Goal: Task Accomplishment & Management: Manage account settings

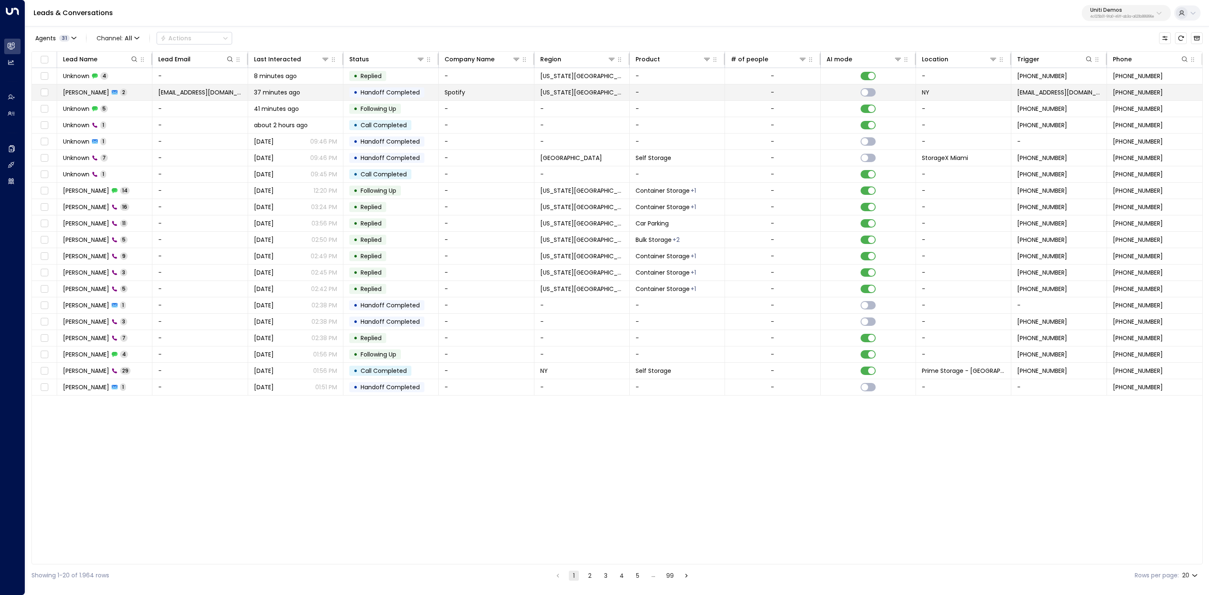
click at [112, 86] on td "Valentina Colugnatti 2" at bounding box center [104, 92] width 95 height 16
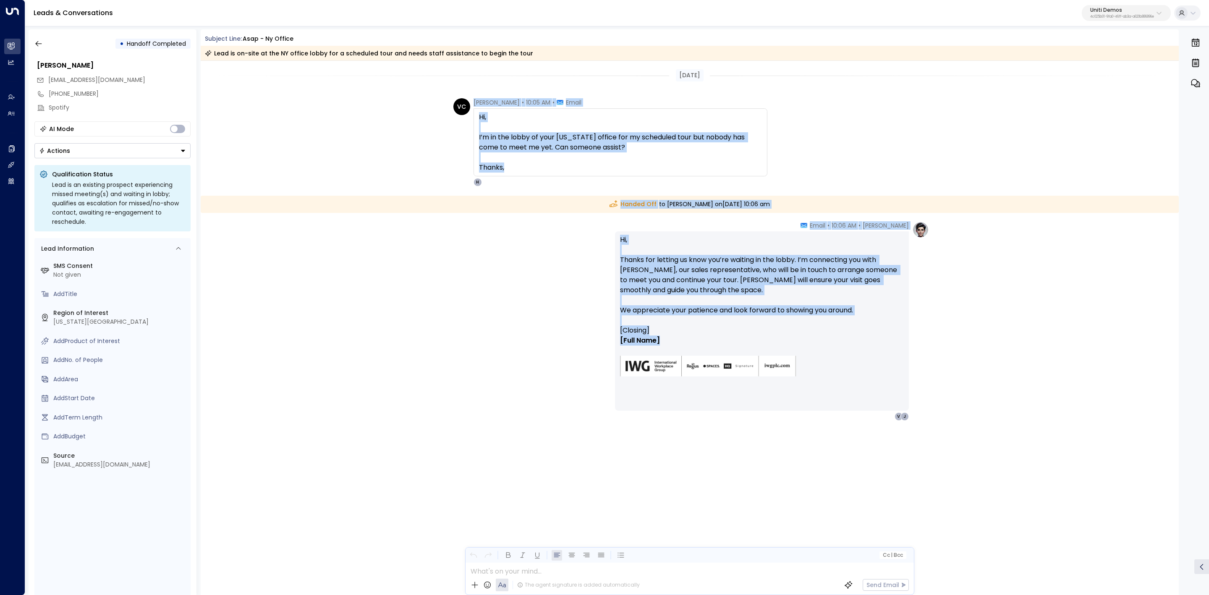
drag, startPoint x: 458, startPoint y: 94, endPoint x: 868, endPoint y: 347, distance: 481.3
click at [868, 347] on div "Today VC Valentina Colugnatti • 10:05 AM • Email Hi, I’m in the lobby of your N…" at bounding box center [690, 283] width 979 height 444
click at [36, 43] on icon "button" at bounding box center [38, 43] width 6 height 5
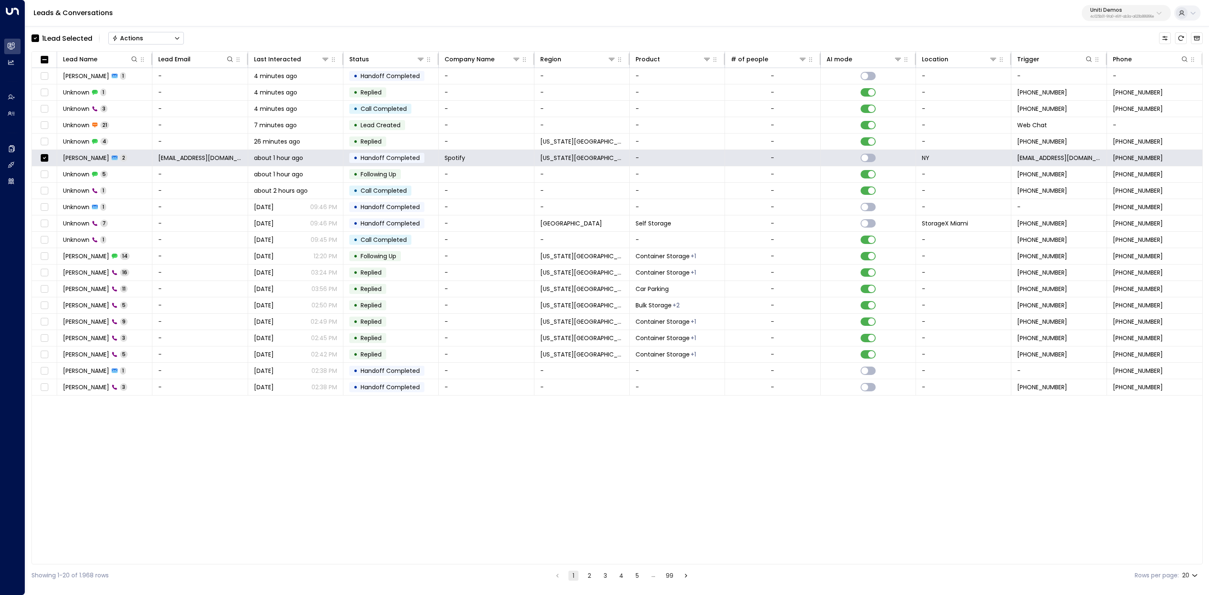
click at [133, 37] on div "Actions" at bounding box center [127, 38] width 31 height 8
click at [157, 94] on li "Archive Lead" at bounding box center [146, 94] width 75 height 14
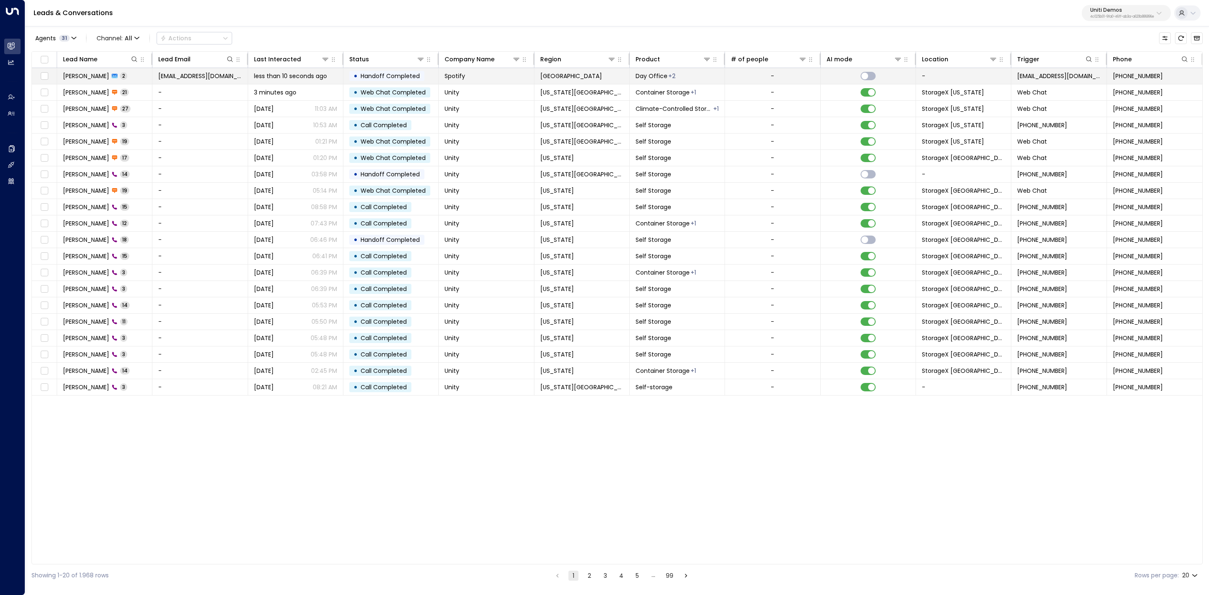
click at [109, 79] on span "[PERSON_NAME]" at bounding box center [86, 76] width 46 height 8
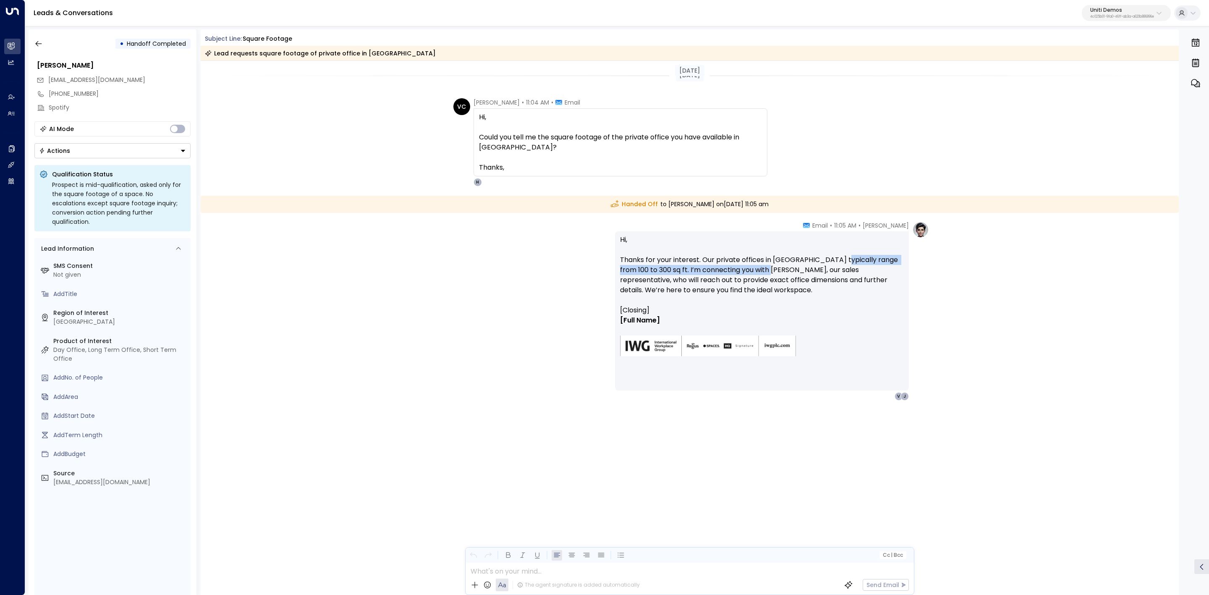
click at [895, 264] on p "Hi, Thanks for your interest. Our private offices in Toronto typically range fr…" at bounding box center [762, 270] width 284 height 71
drag, startPoint x: 789, startPoint y: 256, endPoint x: 883, endPoint y: 261, distance: 94.6
click at [883, 261] on p "Hi, Thanks for your interest. Our private offices in Toronto typically range fr…" at bounding box center [762, 270] width 284 height 71
click at [888, 262] on p "Hi, Thanks for your interest. Our private offices in Toronto typically range fr…" at bounding box center [762, 270] width 284 height 71
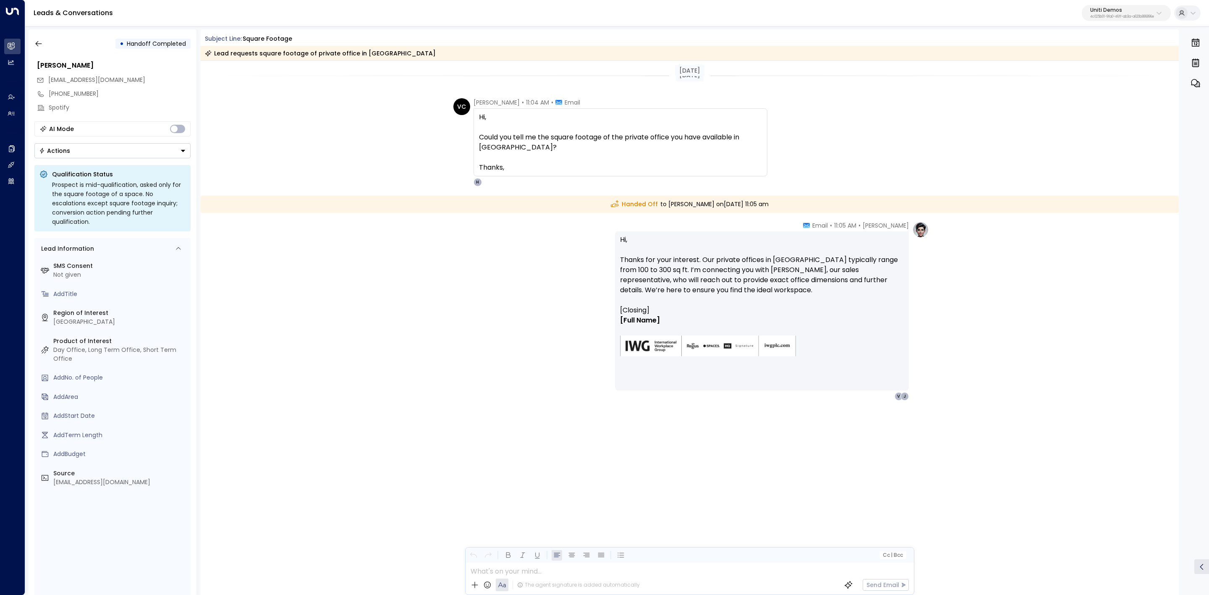
drag, startPoint x: 704, startPoint y: 268, endPoint x: 761, endPoint y: 269, distance: 56.3
click at [747, 267] on p "Hi, Thanks for your interest. Our private offices in Toronto typically range fr…" at bounding box center [762, 270] width 284 height 71
click at [761, 269] on p "Hi, Thanks for your interest. Our private offices in Toronto typically range fr…" at bounding box center [762, 270] width 284 height 71
drag, startPoint x: 619, startPoint y: 266, endPoint x: 771, endPoint y: 274, distance: 152.2
click at [703, 268] on div "Hi, Thanks for your interest. Our private offices in Toronto typically range fr…" at bounding box center [762, 310] width 294 height 159
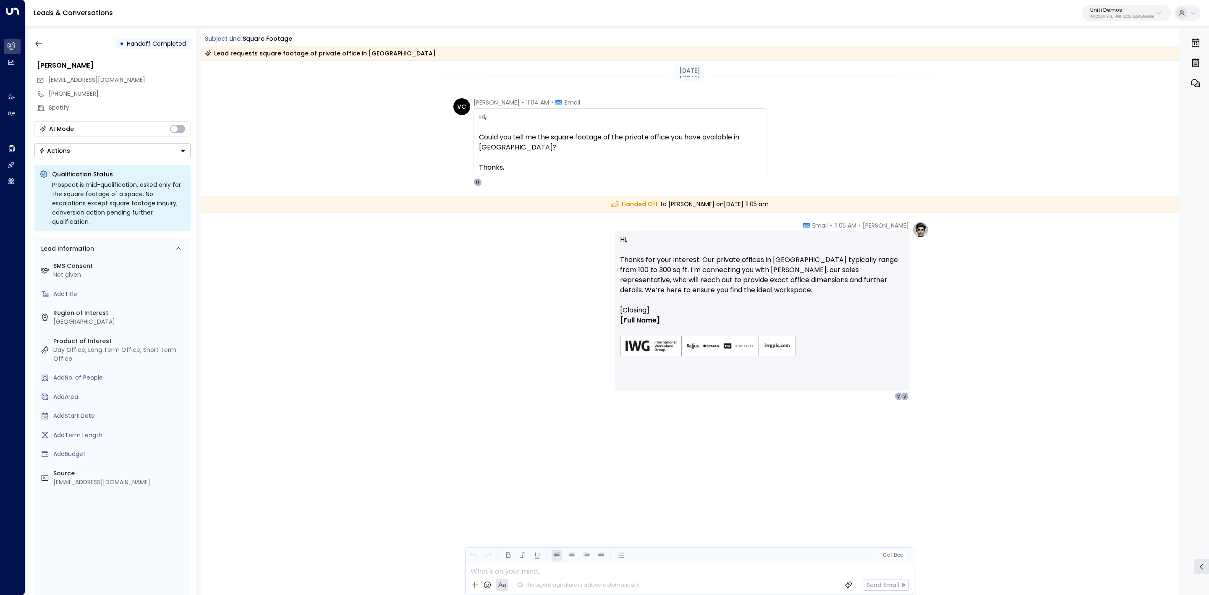
click at [771, 275] on p "Hi, Thanks for your interest. Our private offices in Toronto typically range fr…" at bounding box center [762, 270] width 284 height 71
drag, startPoint x: 770, startPoint y: 276, endPoint x: 791, endPoint y: 293, distance: 27.7
click at [791, 293] on p "Hi, Thanks for your interest. Our private offices in Toronto typically range fr…" at bounding box center [762, 270] width 284 height 71
click at [791, 294] on p "Hi, Thanks for your interest. Our private offices in Toronto typically range fr…" at bounding box center [762, 270] width 284 height 71
drag, startPoint x: 819, startPoint y: 294, endPoint x: 825, endPoint y: 304, distance: 11.7
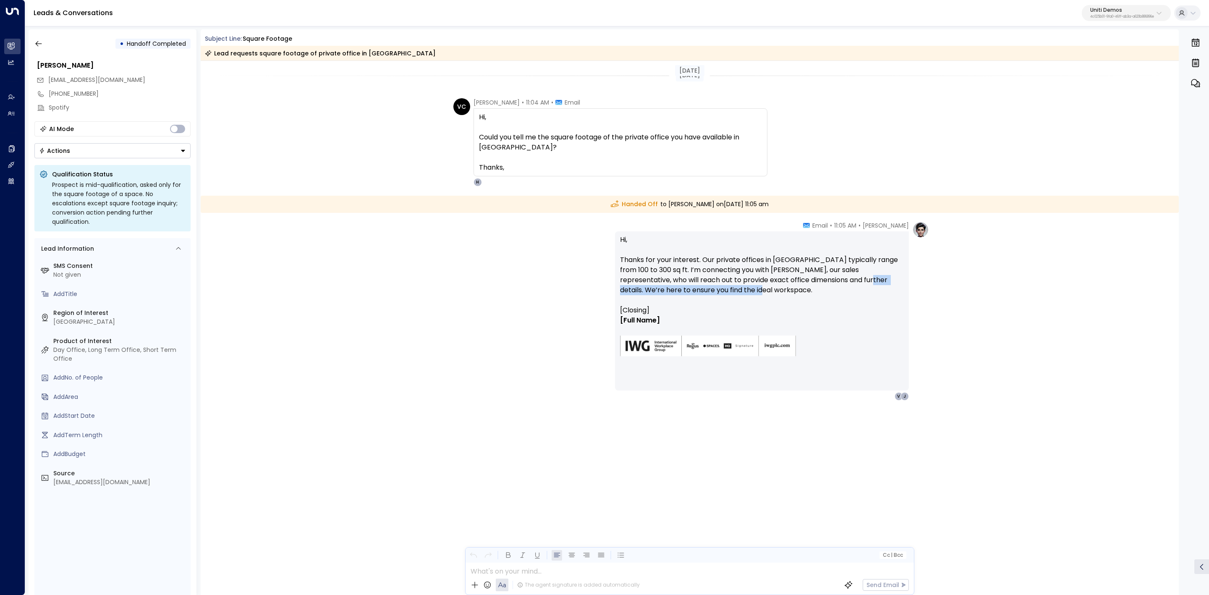
click at [823, 301] on p "Hi, Thanks for your interest. Our private offices in Toronto typically range fr…" at bounding box center [762, 270] width 284 height 71
click at [825, 304] on p "Hi, Thanks for your interest. Our private offices in Toronto typically range fr…" at bounding box center [762, 270] width 284 height 71
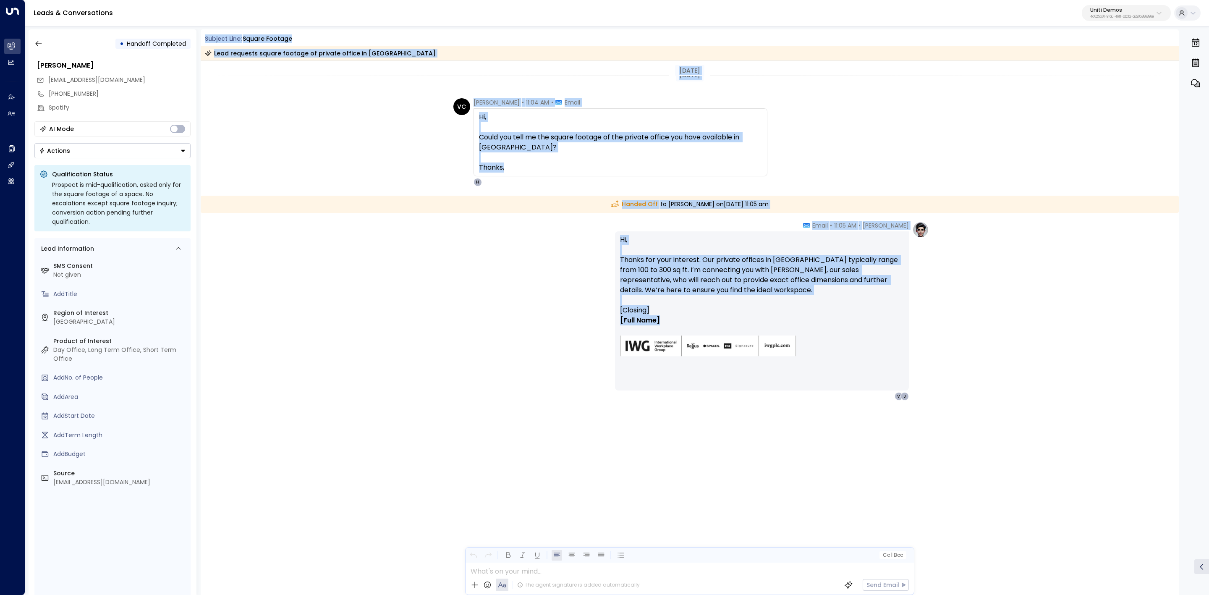
drag, startPoint x: 794, startPoint y: 320, endPoint x: 208, endPoint y: 34, distance: 651.7
click at [203, 31] on div "Subject Line: square footage Lead requests square footage of private office in …" at bounding box center [690, 311] width 979 height 565
copy div "Subject Line: square footage Lead requests square footage of private office in …"
click at [39, 47] on icon "button" at bounding box center [38, 43] width 8 height 8
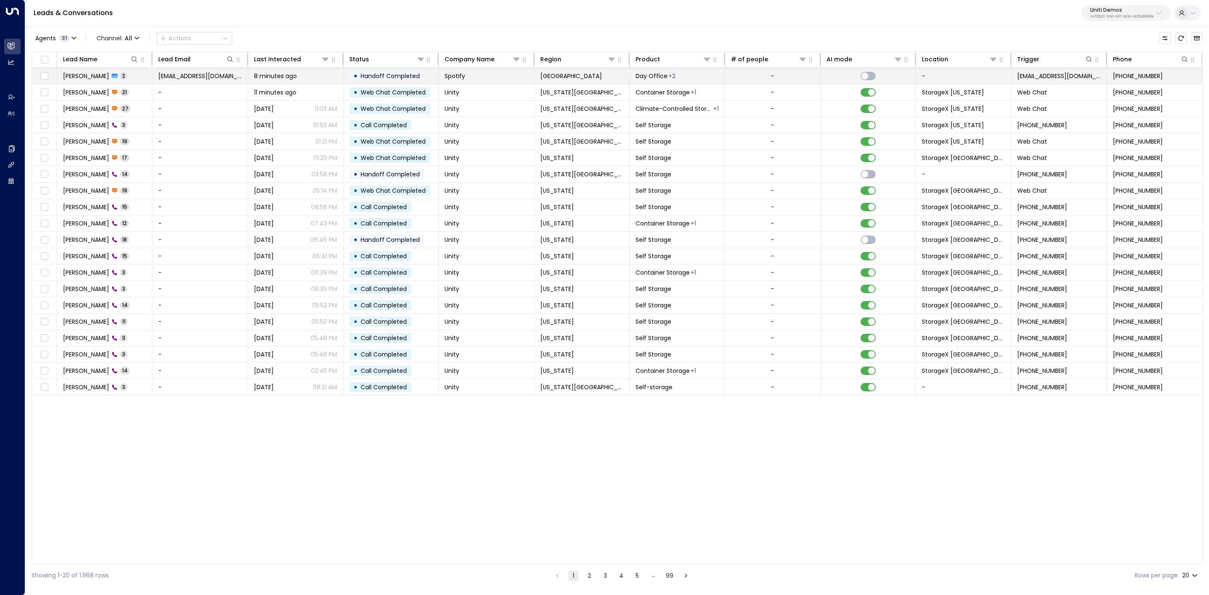
click at [34, 75] on td at bounding box center [44, 76] width 25 height 16
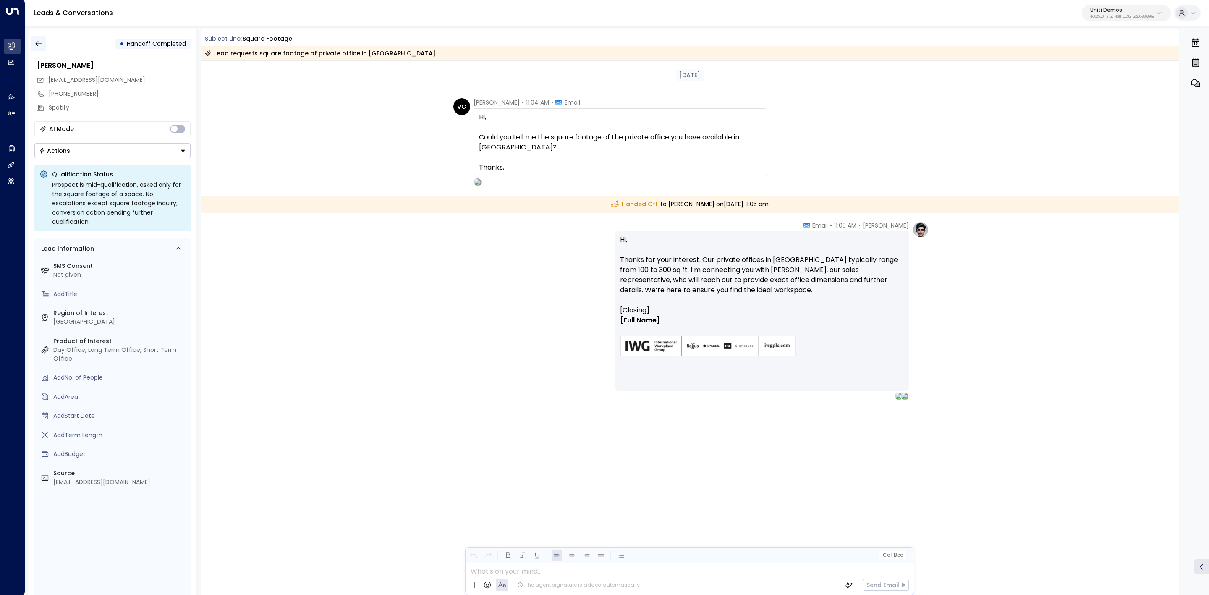
drag, startPoint x: 50, startPoint y: 45, endPoint x: 45, endPoint y: 45, distance: 5.9
click at [49, 45] on div "• Handoff Completed" at bounding box center [112, 43] width 156 height 15
click at [45, 45] on button "button" at bounding box center [38, 43] width 15 height 15
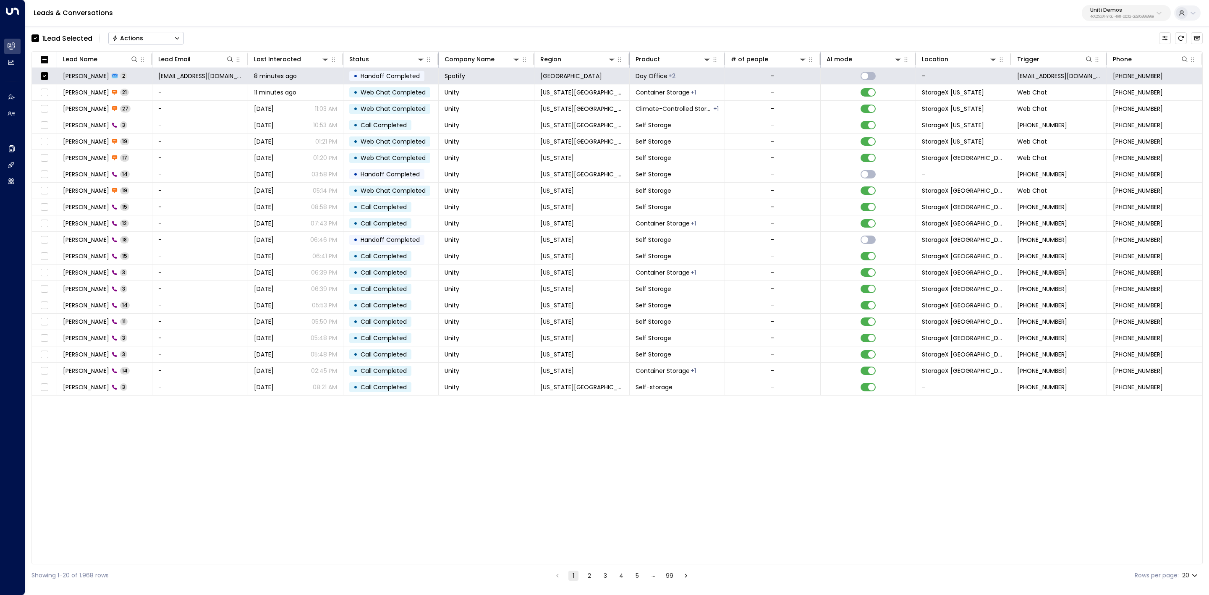
click at [162, 38] on button "Actions" at bounding box center [146, 38] width 76 height 13
click at [135, 94] on span "Archive Lead" at bounding box center [132, 93] width 39 height 9
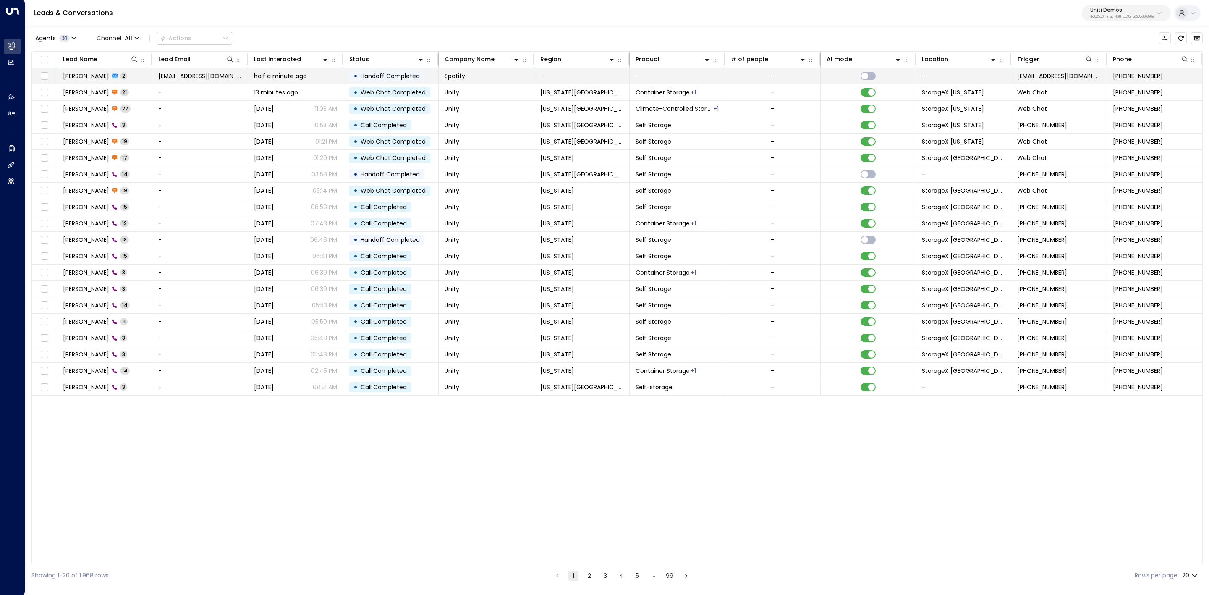
click at [84, 76] on span "[PERSON_NAME]" at bounding box center [86, 76] width 46 height 8
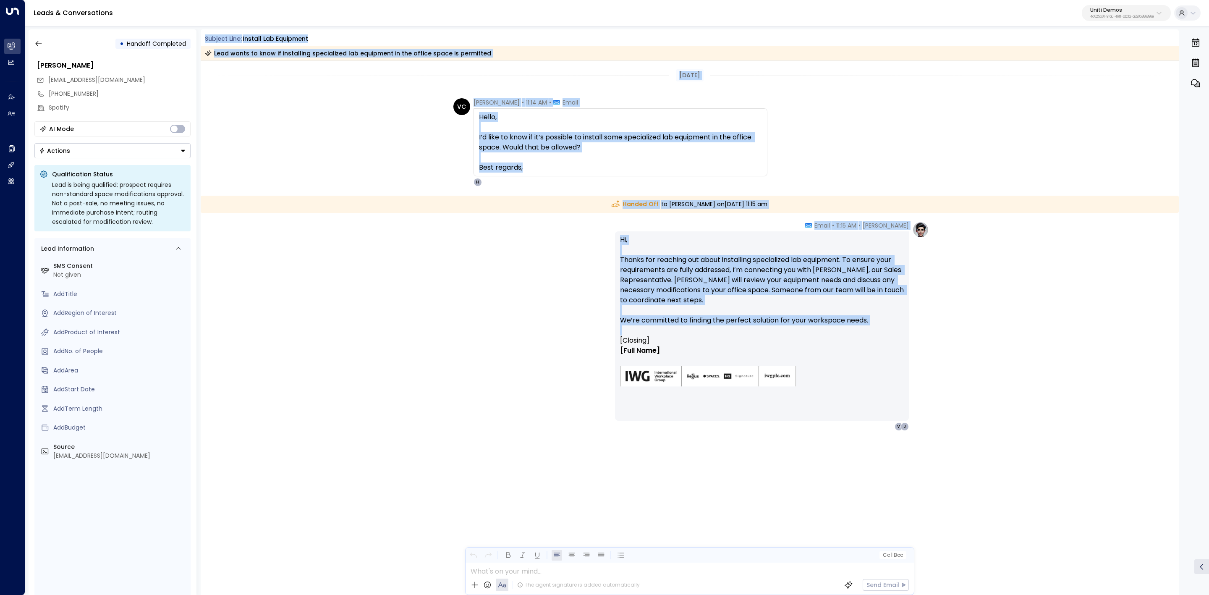
drag, startPoint x: 199, startPoint y: 37, endPoint x: 1031, endPoint y: 385, distance: 901.5
click at [1031, 385] on div "• Handoff Completed Valentina Colugnatti valentinacolugnatti@gmail.com +8149785…" at bounding box center [619, 311] width 1181 height 565
copy div "Subject Line: install lab equipment Lead wants to know if installing specialize…"
click at [37, 48] on button "button" at bounding box center [38, 43] width 15 height 15
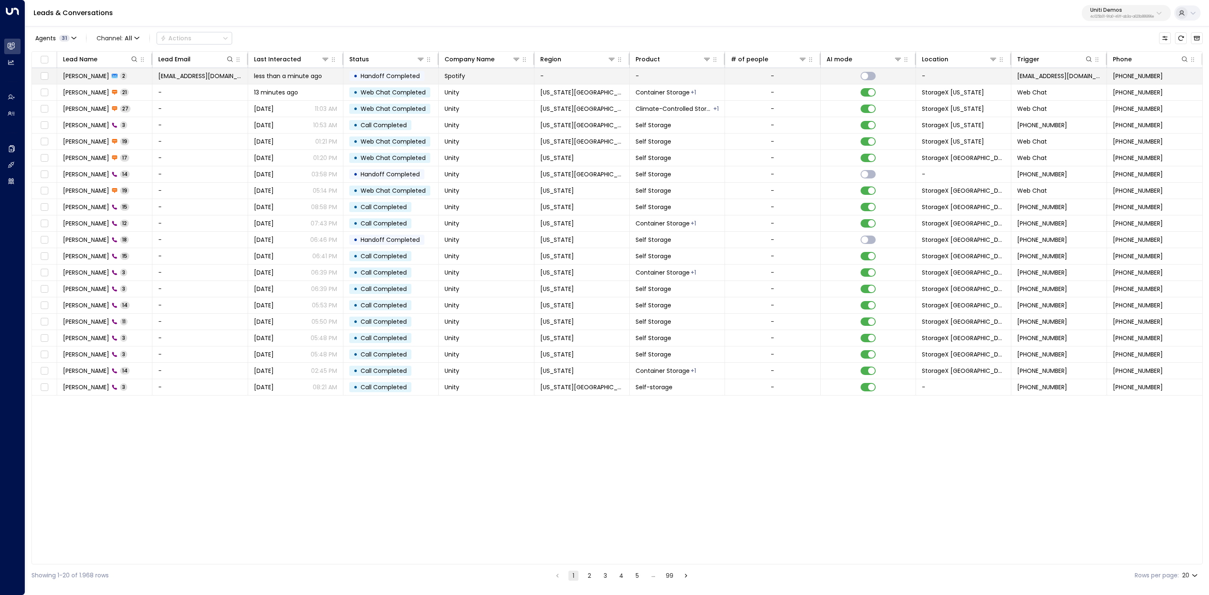
click at [37, 77] on td at bounding box center [44, 76] width 25 height 16
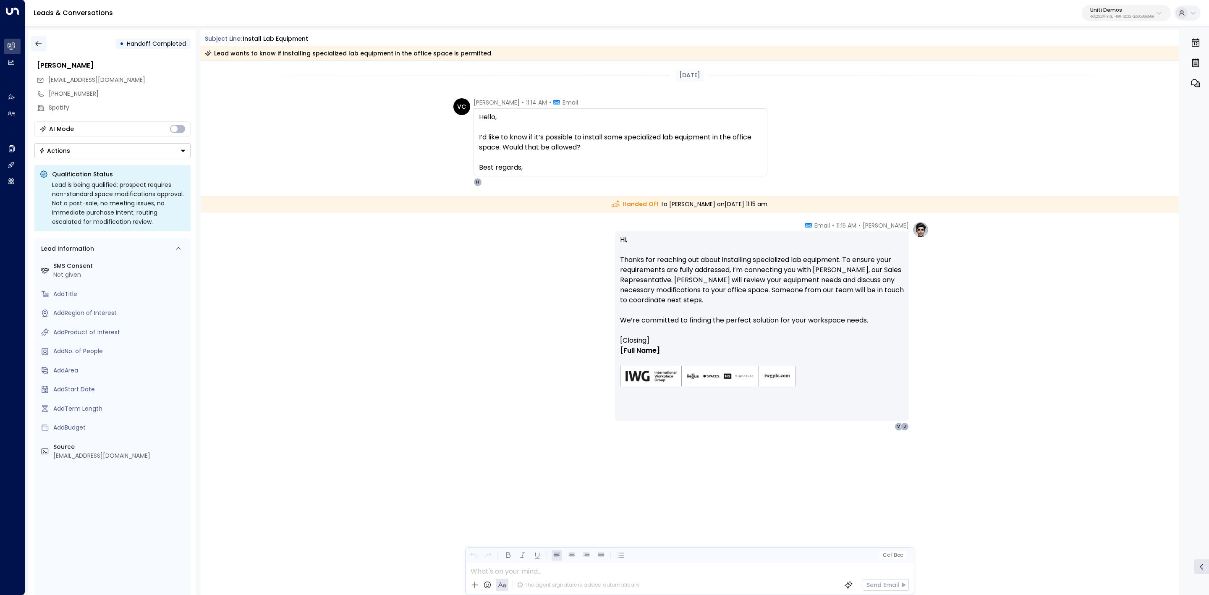
click at [42, 45] on icon "button" at bounding box center [38, 43] width 8 height 8
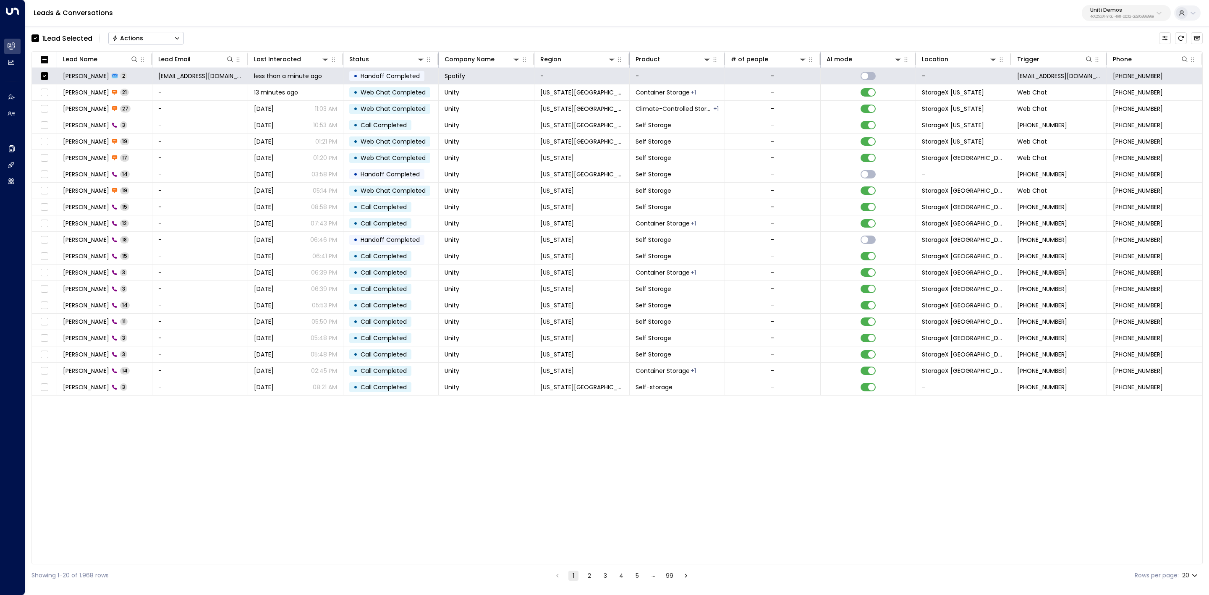
click at [168, 39] on button "Actions" at bounding box center [146, 38] width 76 height 13
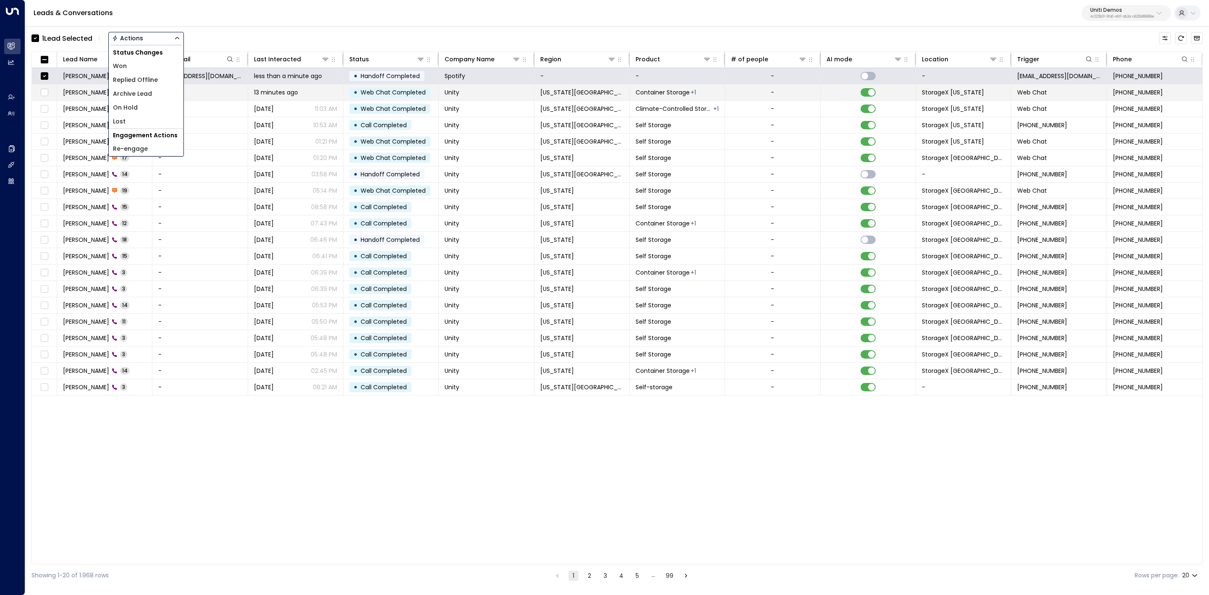
click at [145, 92] on span "Archive Lead" at bounding box center [132, 93] width 39 height 9
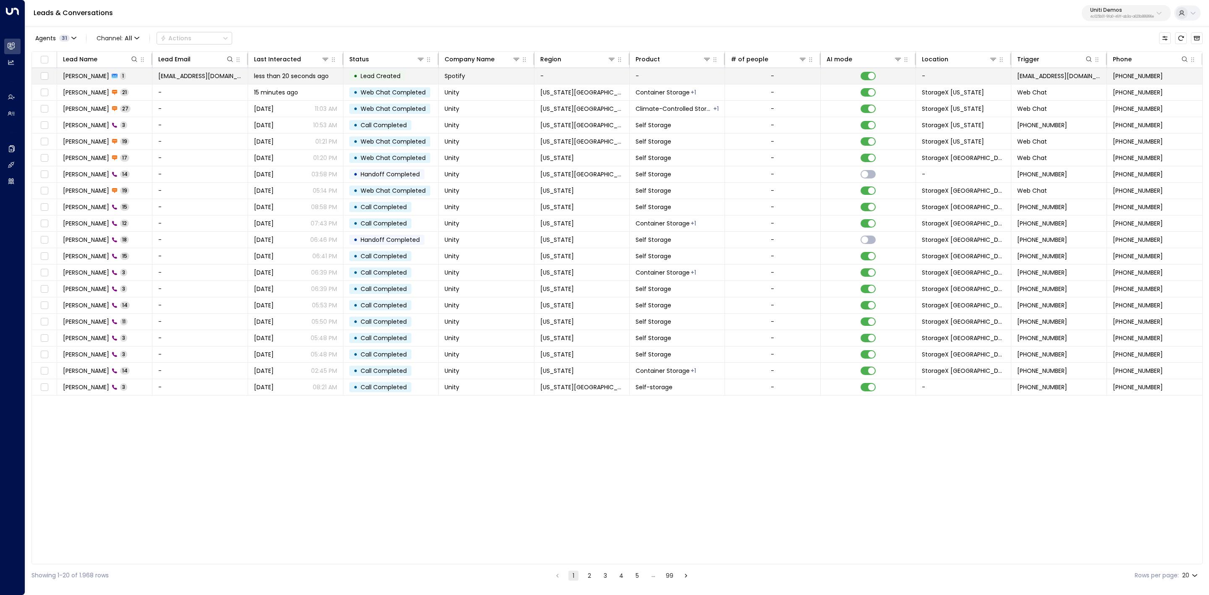
click at [86, 69] on td "Valentina Colugnatti 1" at bounding box center [104, 76] width 95 height 16
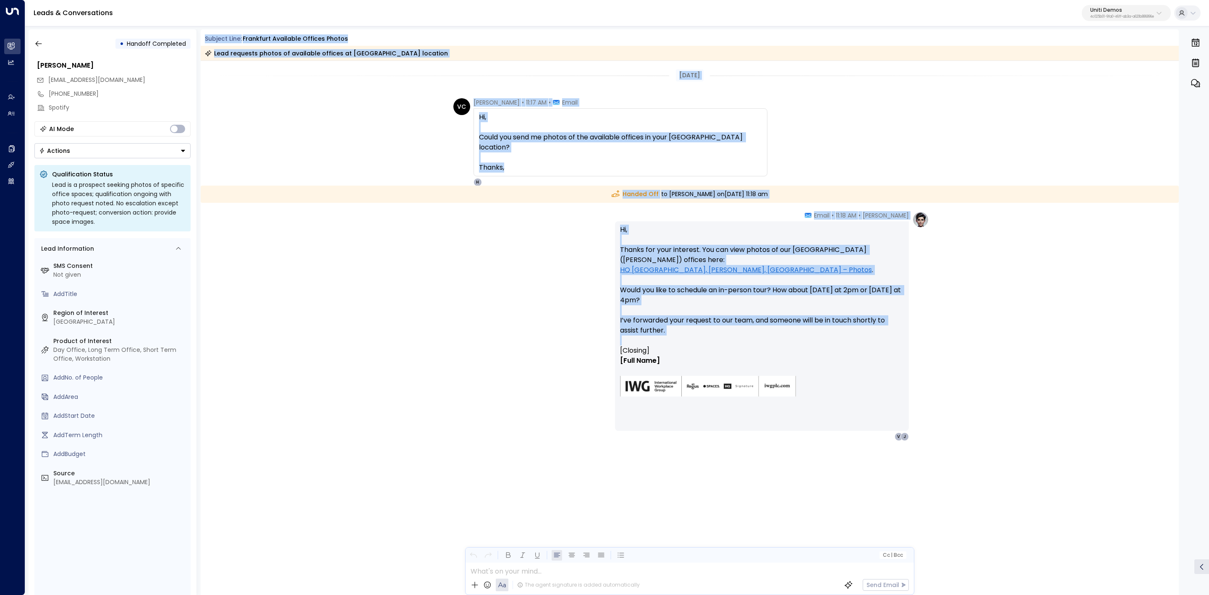
drag, startPoint x: 216, startPoint y: 42, endPoint x: 990, endPoint y: 356, distance: 835.8
click at [990, 356] on div "Subject Line: Frankfurt available offices photos Lead requests photos of availa…" at bounding box center [690, 311] width 979 height 565
copy div "Subject Line: Frankfurt available offices photos Lead requests photos of availa…"
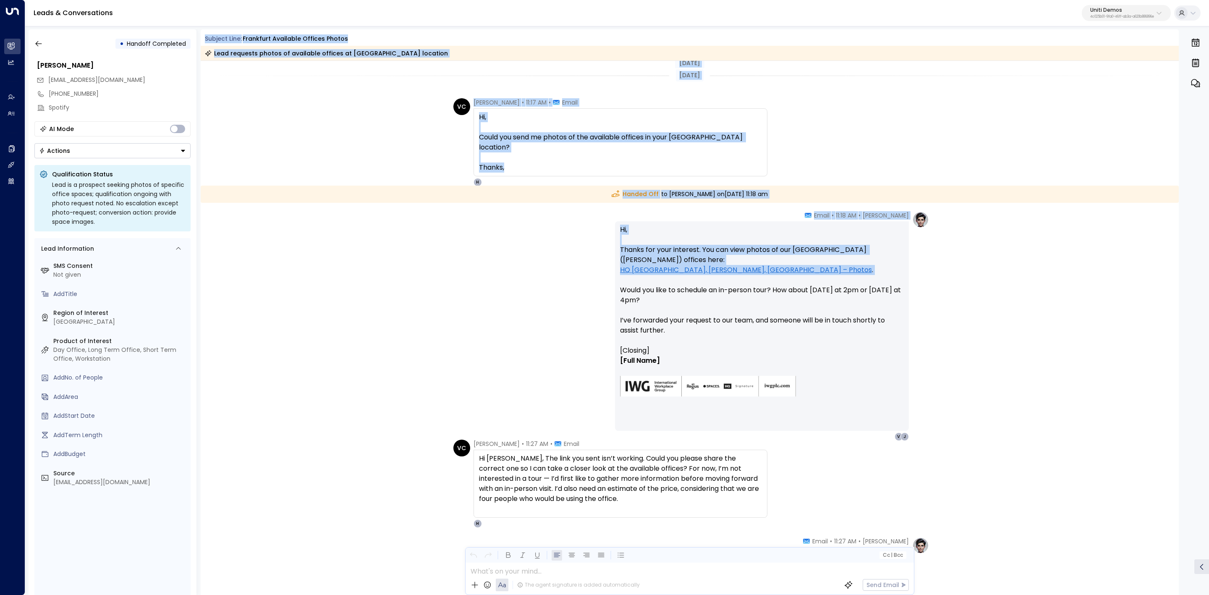
scroll to position [189, 0]
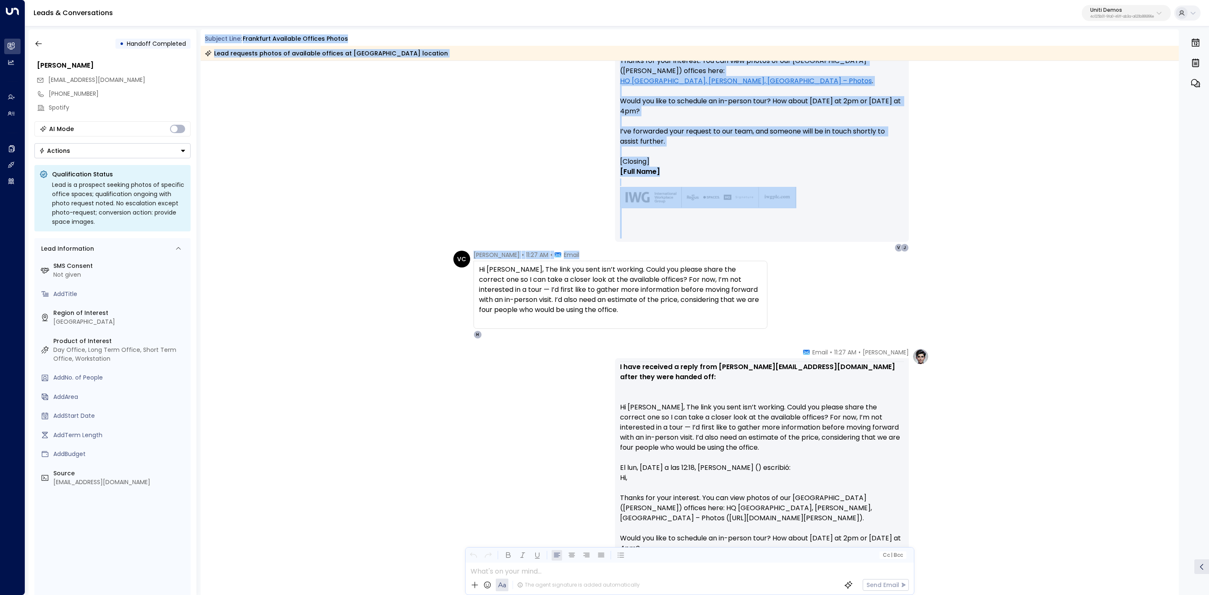
drag, startPoint x: 201, startPoint y: 40, endPoint x: 900, endPoint y: 322, distance: 753.5
click at [900, 322] on div "Subject Line: Frankfurt available offices photos Lead requests photos of availa…" at bounding box center [690, 311] width 979 height 565
copy div "Subject Line: Frankfurt available offices photos Lead requests photos of availa…"
click at [708, 278] on div "Hi Hanna, The link you sent isn’t working. Could you please share the correct o…" at bounding box center [620, 289] width 283 height 50
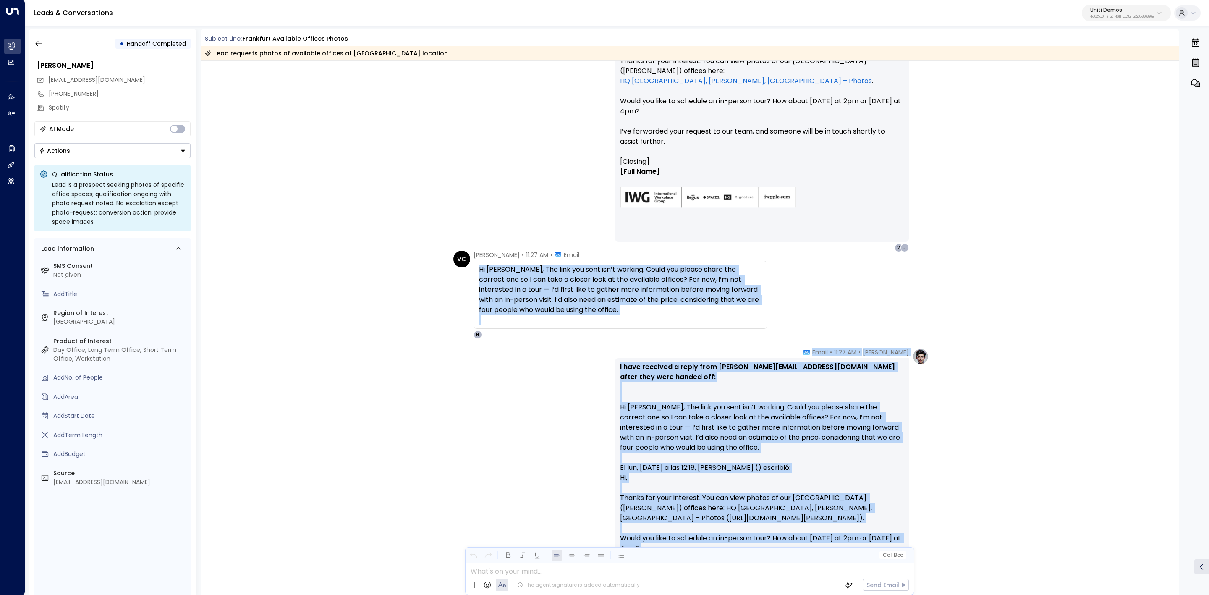
drag, startPoint x: 471, startPoint y: 246, endPoint x: 645, endPoint y: 315, distance: 187.6
click at [645, 315] on div "Today Handed Off to John Doer on Monday, Sep 29 2025 at 11:18 am Hanna Simons •…" at bounding box center [690, 347] width 979 height 950
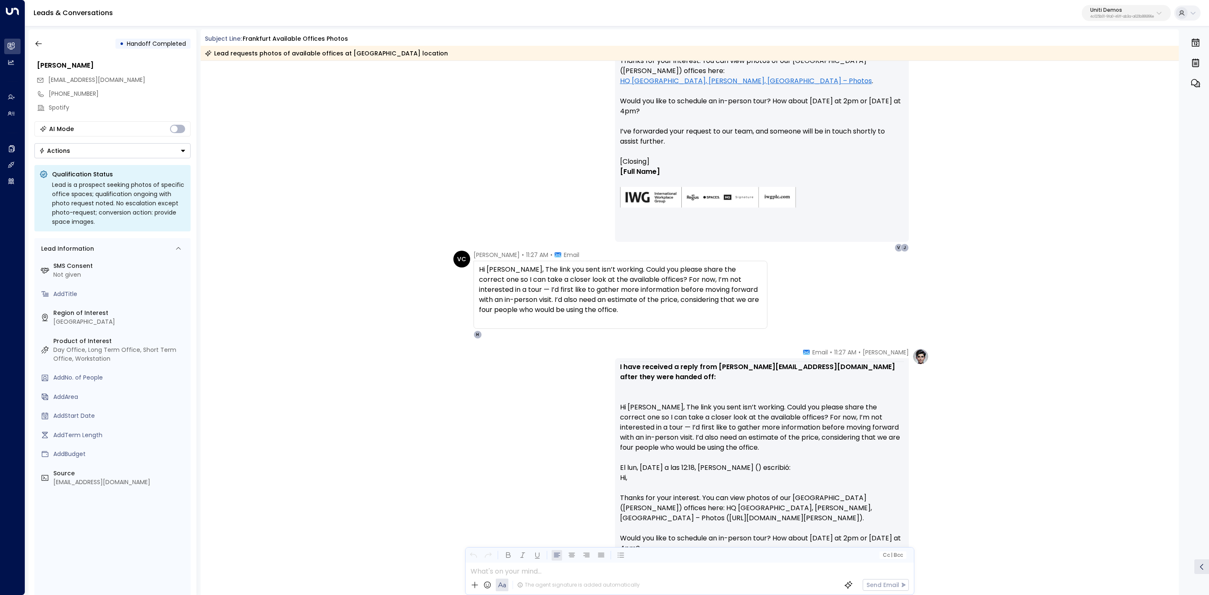
click at [613, 310] on div "Hi Hanna, The link you sent isn’t working. Could you please share the correct o…" at bounding box center [620, 289] width 283 height 50
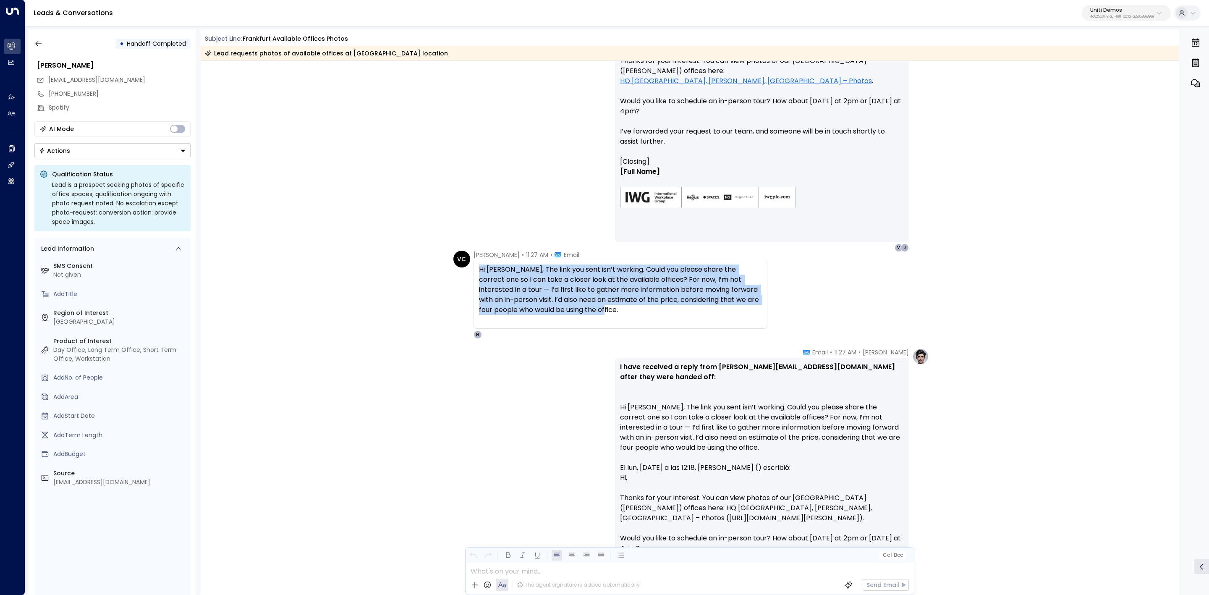
drag, startPoint x: 600, startPoint y: 309, endPoint x: 470, endPoint y: 261, distance: 138.3
click at [470, 261] on div "VC Valentina Colugnatti • 11:27 AM • Email Hi Hanna, The link you sent isn’t wo…" at bounding box center [610, 295] width 314 height 88
copy div "Hi Hanna, The link you sent isn’t working. Could you please share the correct o…"
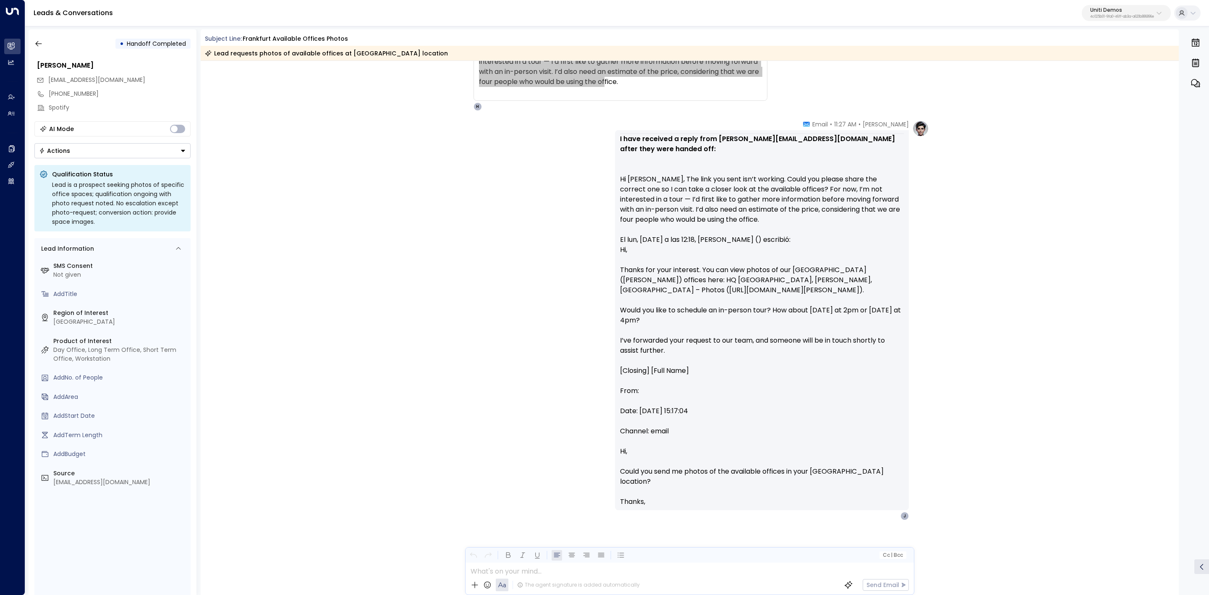
scroll to position [416, 0]
click at [37, 41] on icon "button" at bounding box center [38, 43] width 8 height 8
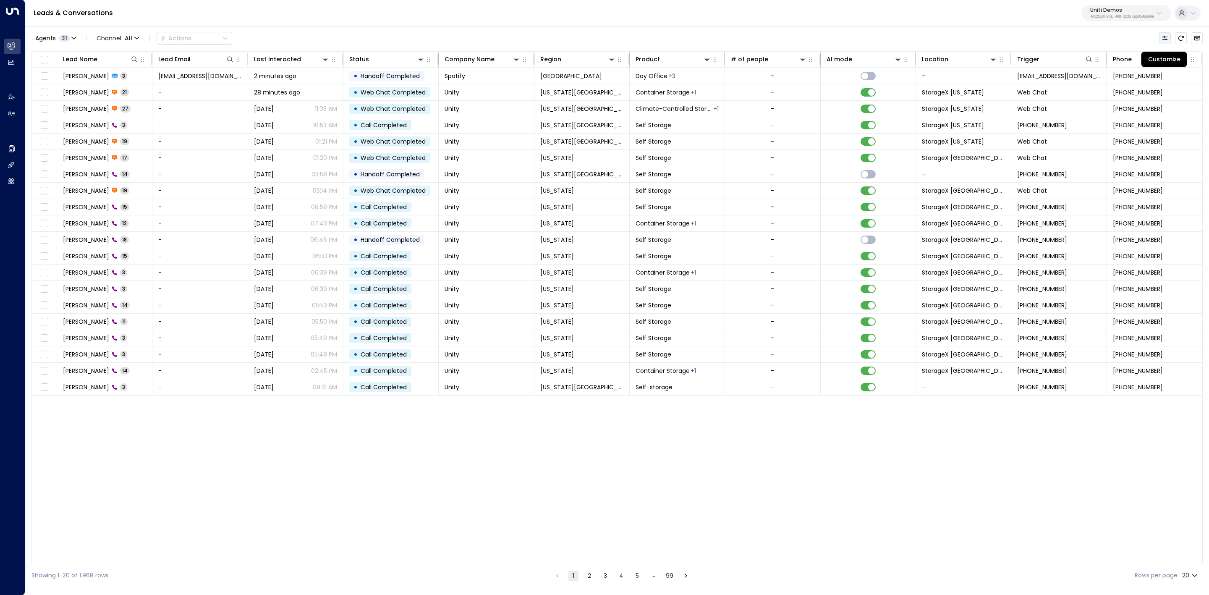
click at [1165, 36] on icon "Customize" at bounding box center [1165, 38] width 7 height 7
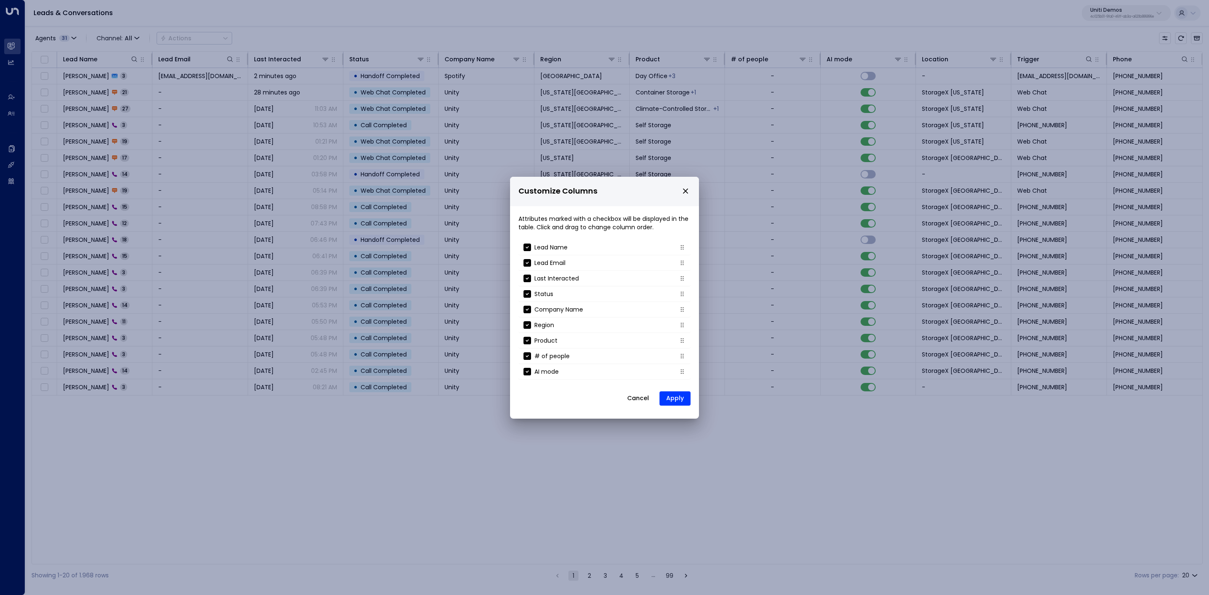
drag, startPoint x: 668, startPoint y: 397, endPoint x: 874, endPoint y: 298, distance: 228.7
click at [669, 397] on button "Apply" at bounding box center [675, 398] width 31 height 14
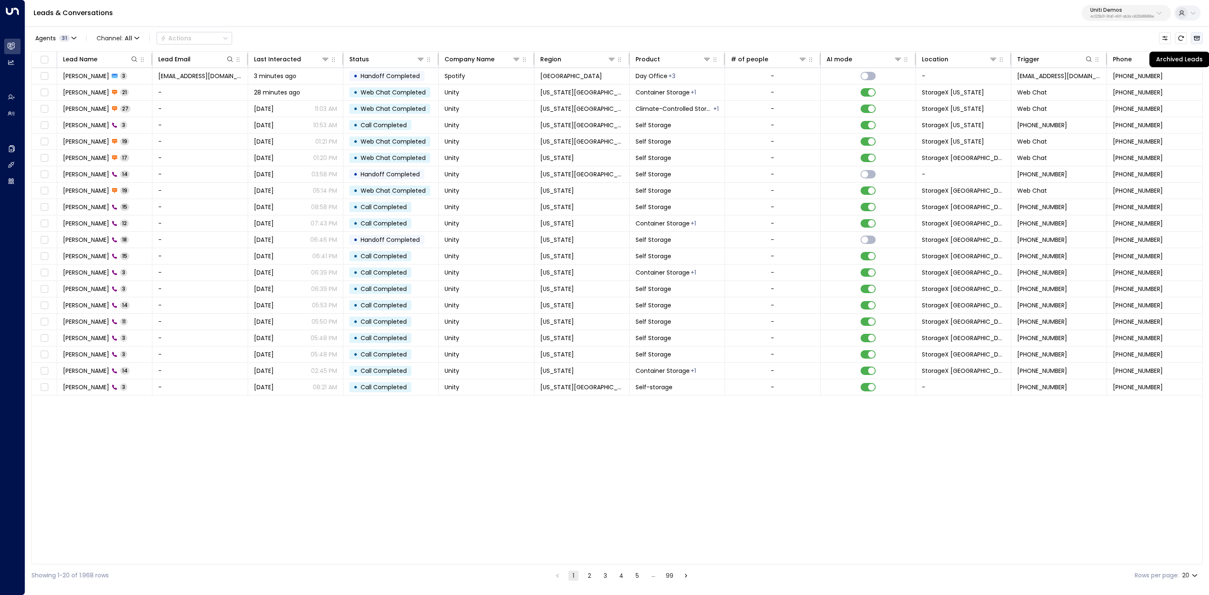
click at [1196, 37] on icon "Archived Leads" at bounding box center [1197, 38] width 6 height 5
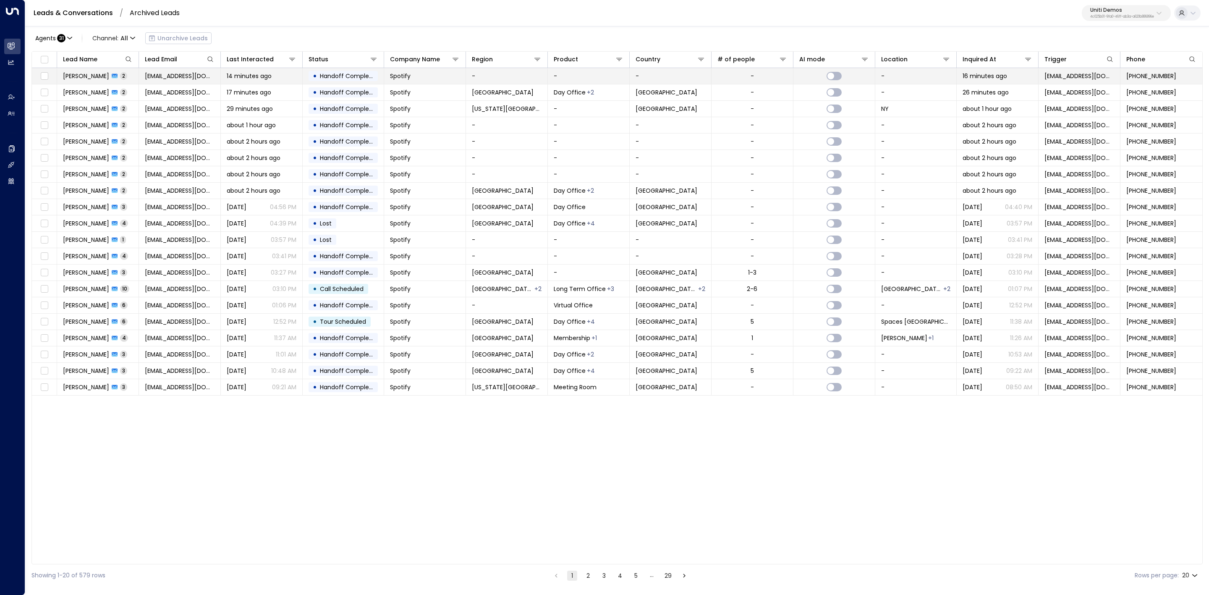
click at [111, 83] on td "Valentina Colugnatti 2" at bounding box center [98, 76] width 82 height 16
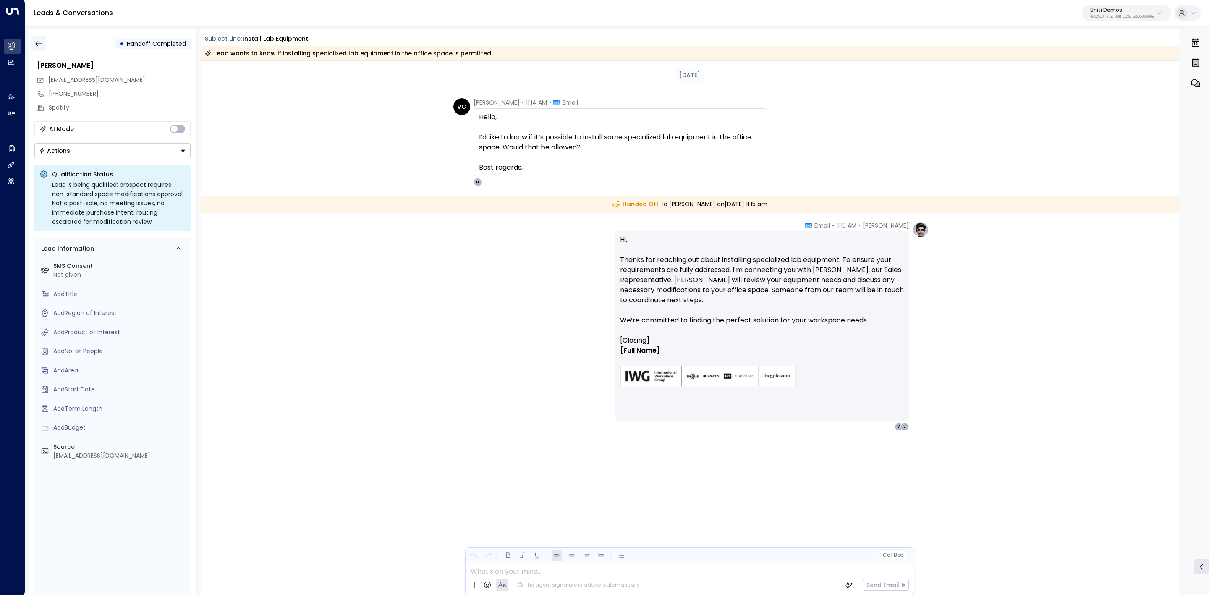
click at [38, 41] on icon "button" at bounding box center [38, 43] width 8 height 8
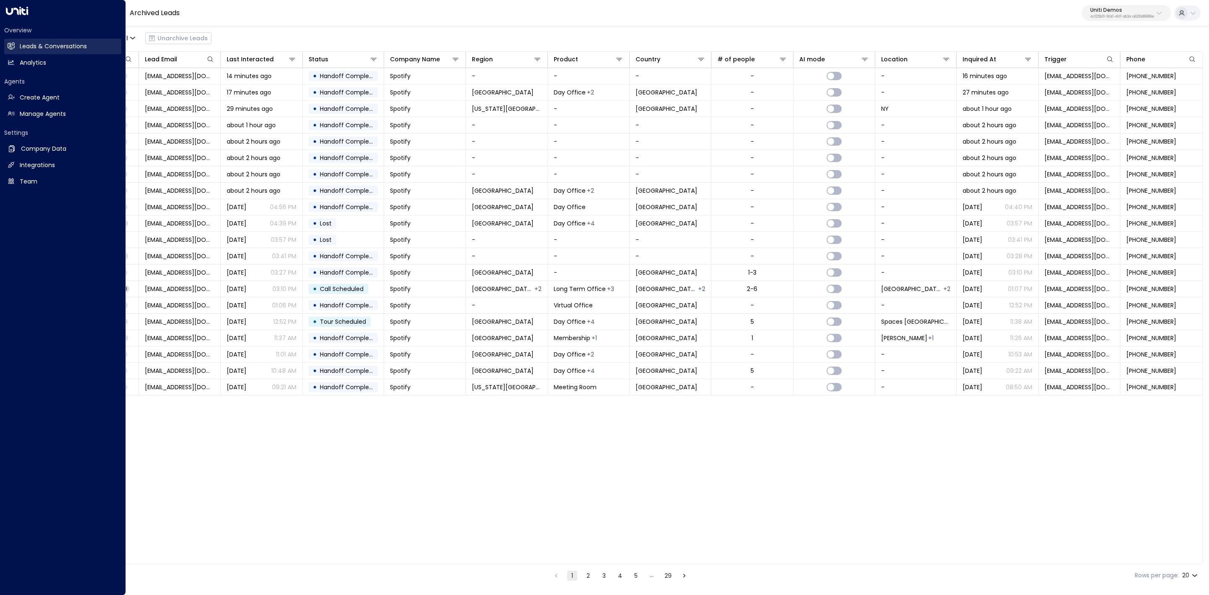
click at [9, 48] on icon at bounding box center [11, 45] width 7 height 5
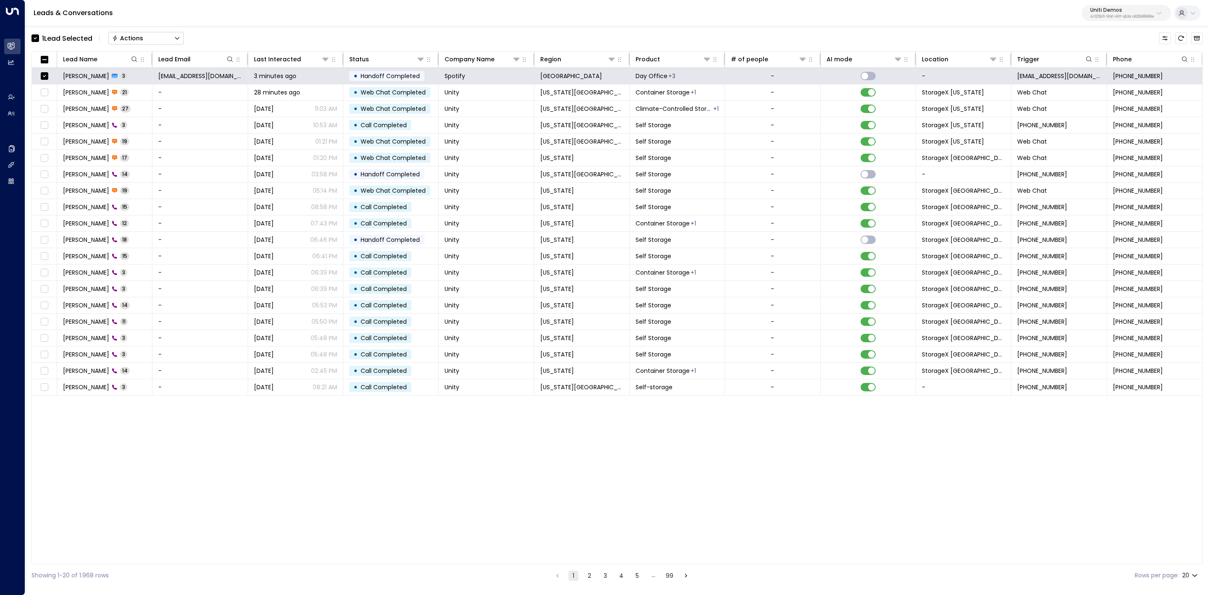
drag, startPoint x: 142, startPoint y: 37, endPoint x: 147, endPoint y: 38, distance: 5.2
click at [143, 37] on div "Actions" at bounding box center [127, 38] width 31 height 8
click at [156, 92] on li "Archive Lead" at bounding box center [146, 94] width 75 height 14
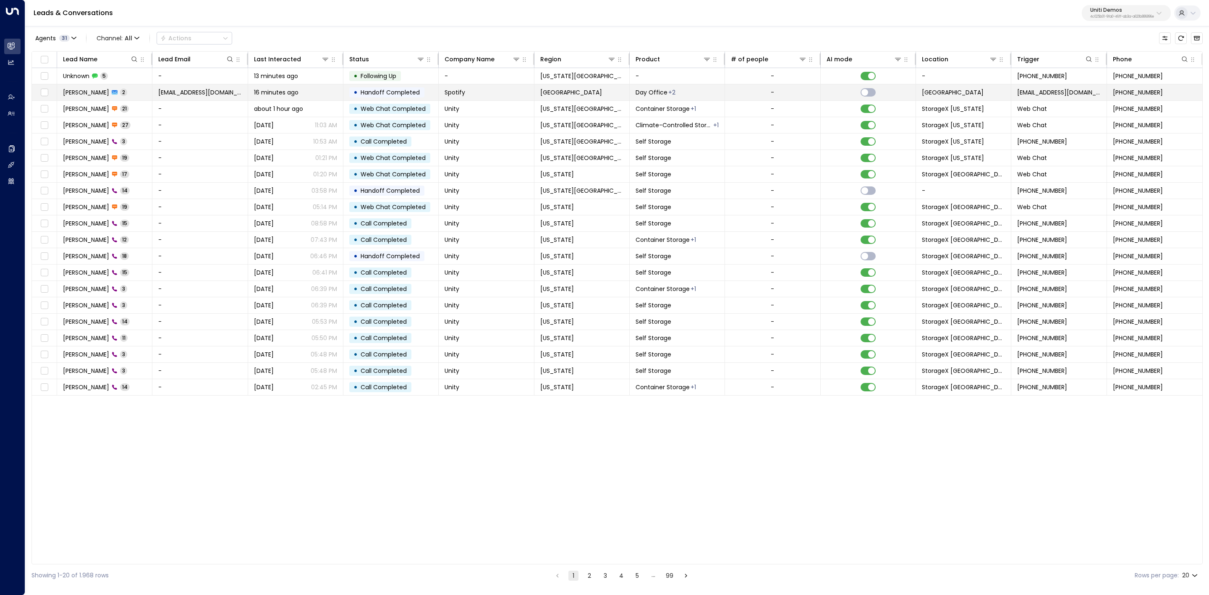
click at [97, 95] on span "[PERSON_NAME]" at bounding box center [86, 92] width 46 height 8
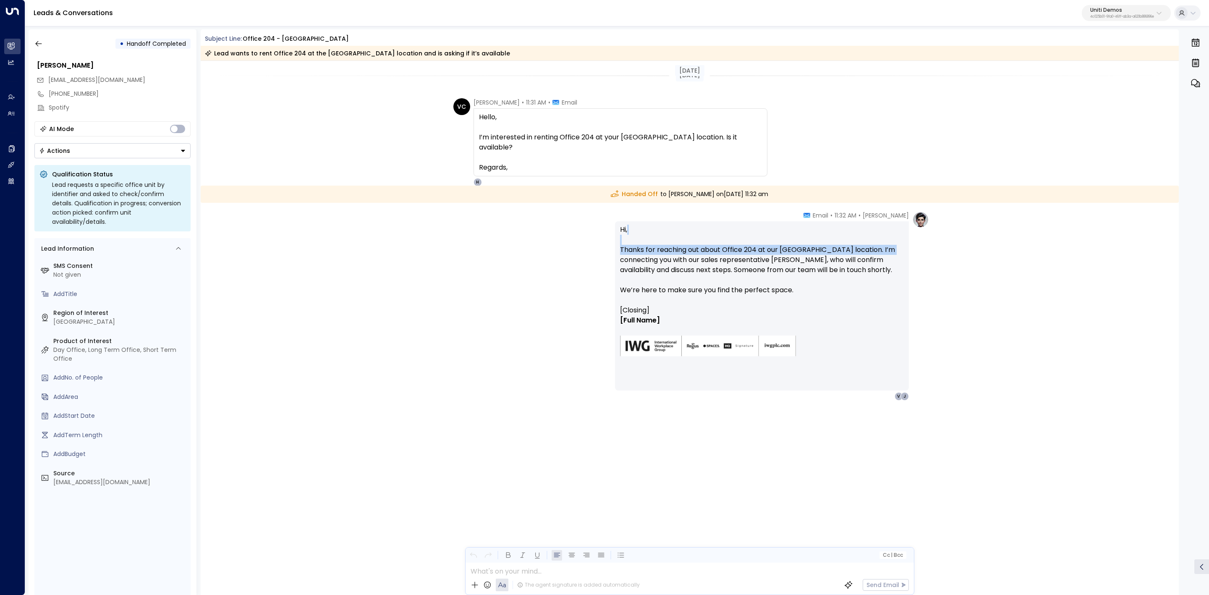
drag, startPoint x: 780, startPoint y: 234, endPoint x: 894, endPoint y: 249, distance: 115.2
click at [893, 249] on p "Hi, Thanks for reaching out about Office 204 at our [GEOGRAPHIC_DATA] location.…" at bounding box center [762, 265] width 284 height 81
click at [894, 249] on p "Hi, Thanks for reaching out about Office 204 at our [GEOGRAPHIC_DATA] location.…" at bounding box center [762, 265] width 284 height 81
drag, startPoint x: 841, startPoint y: 254, endPoint x: 854, endPoint y: 256, distance: 12.7
click at [854, 256] on p "Hi, Thanks for reaching out about Office 204 at our [GEOGRAPHIC_DATA] location.…" at bounding box center [762, 265] width 284 height 81
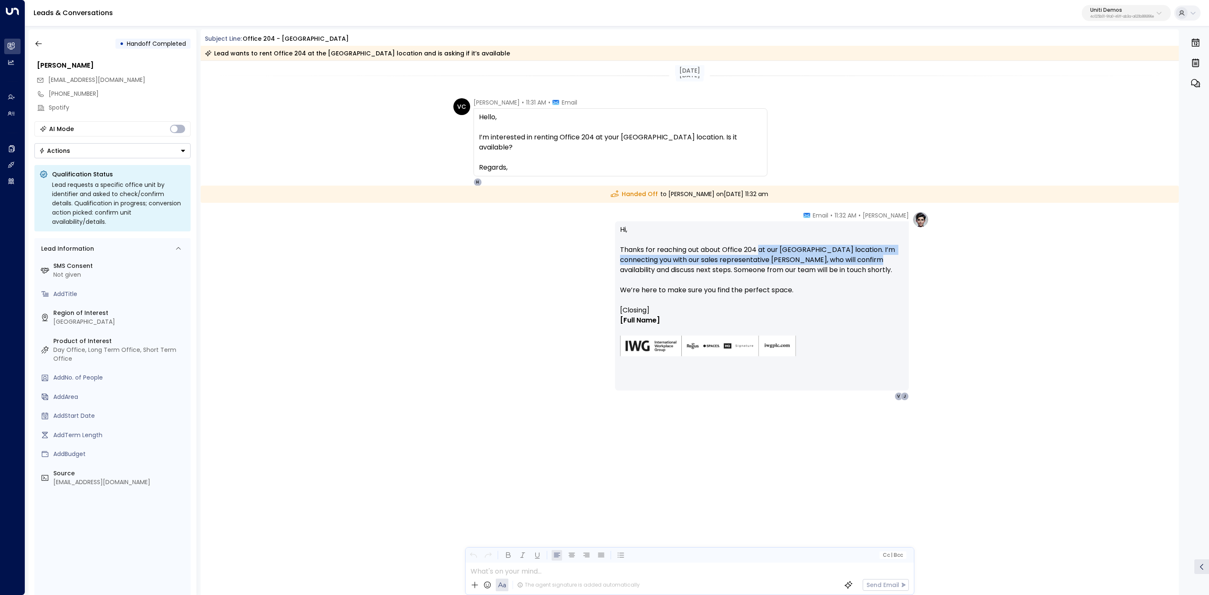
click at [854, 256] on p "Hi, Thanks for reaching out about Office 204 at our [GEOGRAPHIC_DATA] location.…" at bounding box center [762, 265] width 284 height 81
drag, startPoint x: 749, startPoint y: 253, endPoint x: 788, endPoint y: 254, distance: 38.2
click at [783, 253] on p "Hi, Thanks for reaching out about Office 204 at our [GEOGRAPHIC_DATA] location.…" at bounding box center [762, 265] width 284 height 81
drag, startPoint x: 783, startPoint y: 255, endPoint x: 723, endPoint y: 254, distance: 59.2
click at [782, 256] on p "Hi, Thanks for reaching out about Office 204 at our [GEOGRAPHIC_DATA] location.…" at bounding box center [762, 265] width 284 height 81
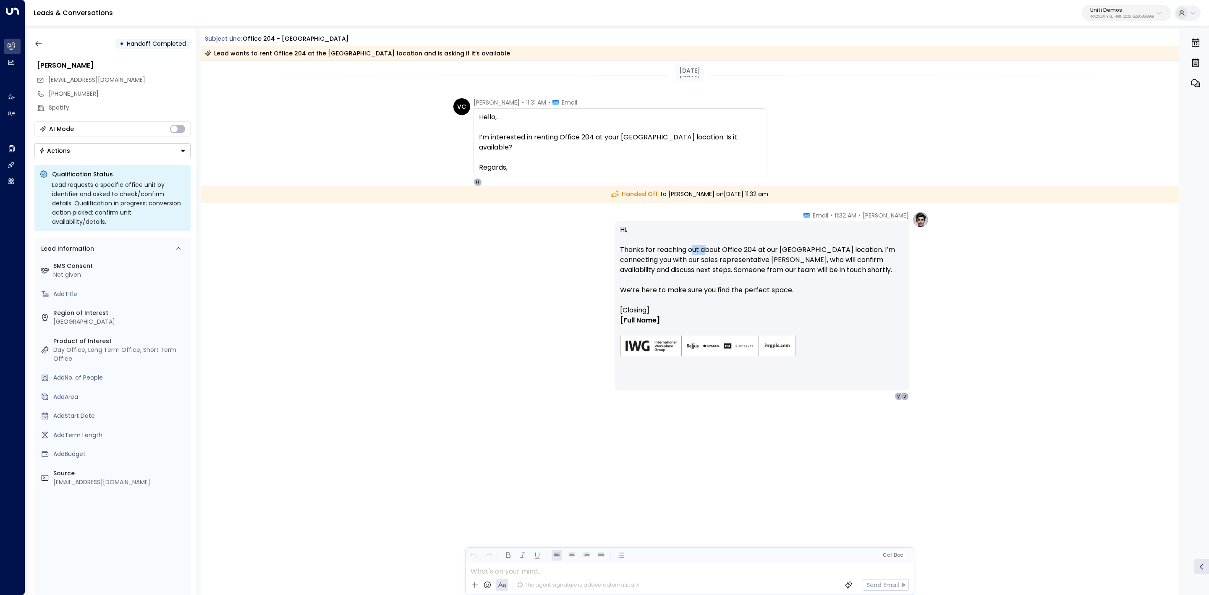
drag, startPoint x: 692, startPoint y: 250, endPoint x: 707, endPoint y: 249, distance: 15.1
click at [707, 249] on p "Hi, Thanks for reaching out about Office 204 at our [GEOGRAPHIC_DATA] location.…" at bounding box center [762, 265] width 284 height 81
click at [917, 253] on div "[PERSON_NAME] • 11:32 AM • Email Hi, Thanks for reaching out about Office 204 a…" at bounding box center [772, 305] width 314 height 189
drag, startPoint x: 721, startPoint y: 252, endPoint x: 781, endPoint y: 267, distance: 62.3
click at [781, 267] on p "Hi, Thanks for reaching out about Office 204 at our [GEOGRAPHIC_DATA] location.…" at bounding box center [762, 265] width 284 height 81
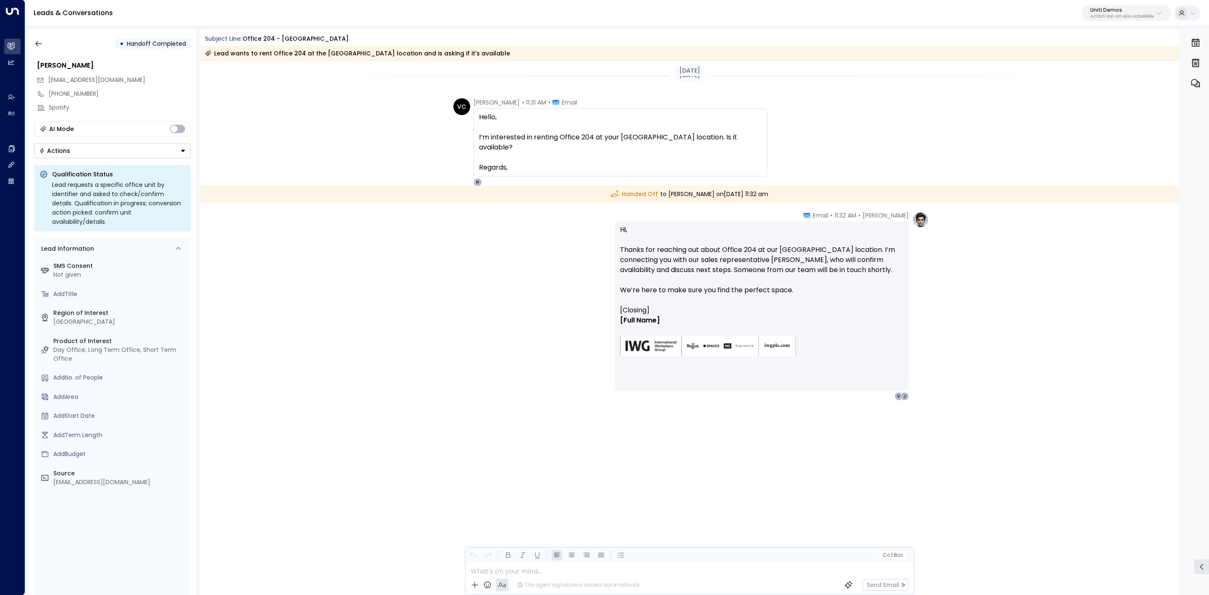
click at [782, 267] on p "Hi, Thanks for reaching out about Office 204 at our [GEOGRAPHIC_DATA] location.…" at bounding box center [762, 265] width 284 height 81
drag, startPoint x: 733, startPoint y: 252, endPoint x: 919, endPoint y: 261, distance: 185.8
click at [892, 258] on p "Hi, Thanks for reaching out about Office 204 at our [GEOGRAPHIC_DATA] location.…" at bounding box center [762, 265] width 284 height 81
click at [921, 262] on div "[PERSON_NAME] • 11:32 AM • Email Hi, Thanks for reaching out about Office 204 a…" at bounding box center [772, 305] width 314 height 189
drag, startPoint x: 669, startPoint y: 260, endPoint x: 818, endPoint y: 266, distance: 148.7
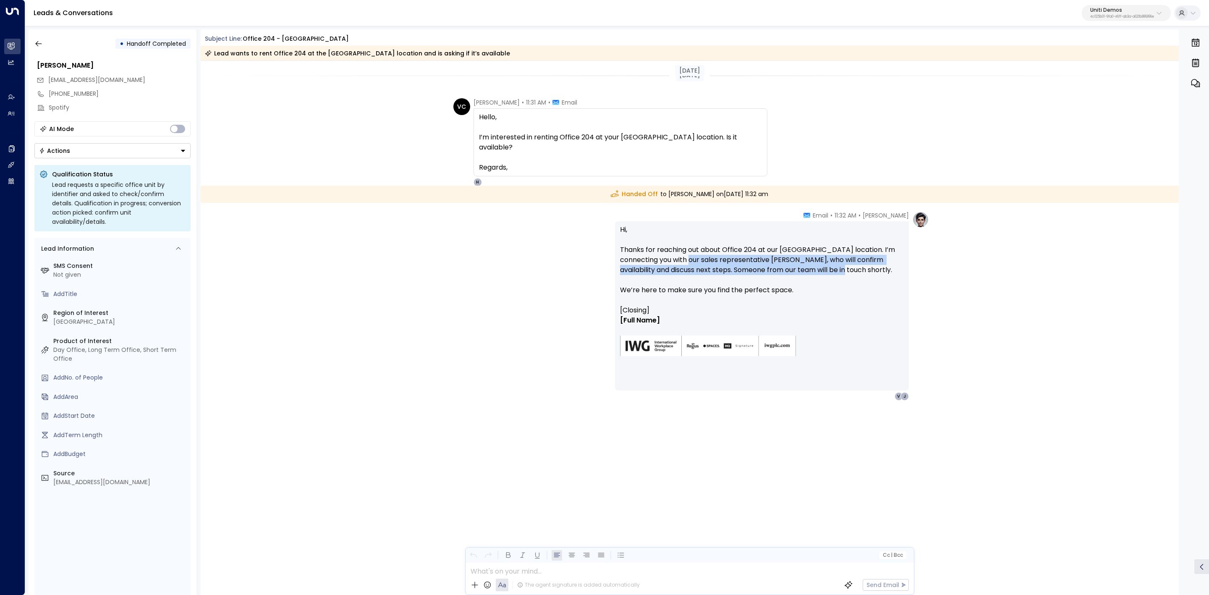
click at [818, 266] on p "Hi, Thanks for reaching out about Office 204 at our [GEOGRAPHIC_DATA] location.…" at bounding box center [762, 265] width 284 height 81
